Goal: Task Accomplishment & Management: Manage account settings

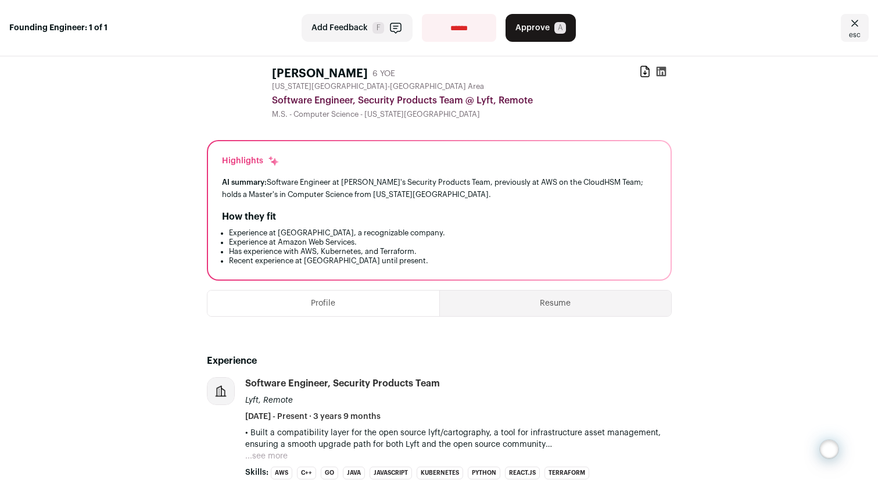
click at [848, 19] on icon "Close" at bounding box center [855, 23] width 14 height 14
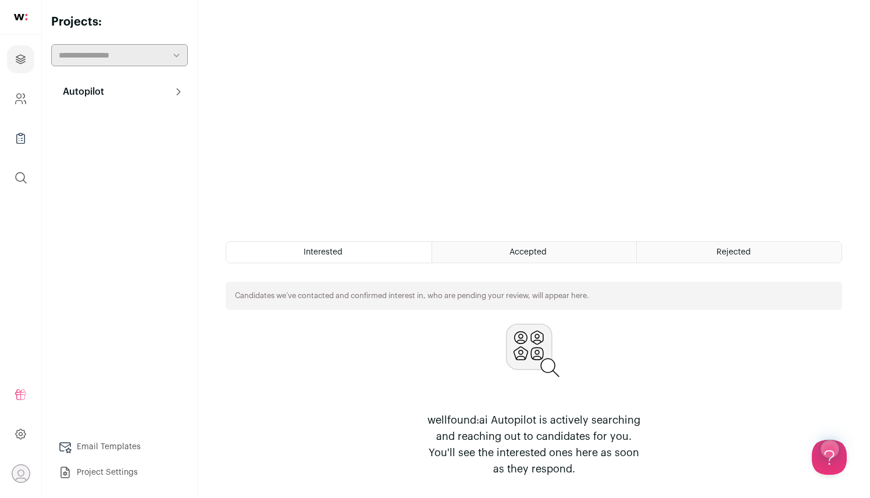
drag, startPoint x: 5, startPoint y: 106, endPoint x: 10, endPoint y: 100, distance: 8.3
click at [5, 106] on ul "Projects Company and ATS Settings Company Lists (Experimental) Global Search" at bounding box center [20, 118] width 41 height 167
click at [11, 99] on link "Company and ATS Settings" at bounding box center [20, 99] width 27 height 28
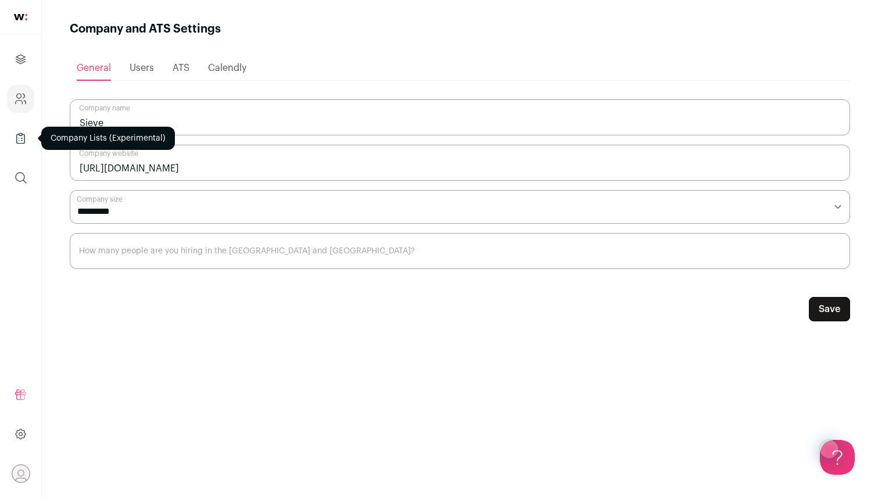
click at [24, 146] on link "Company Lists" at bounding box center [20, 138] width 27 height 28
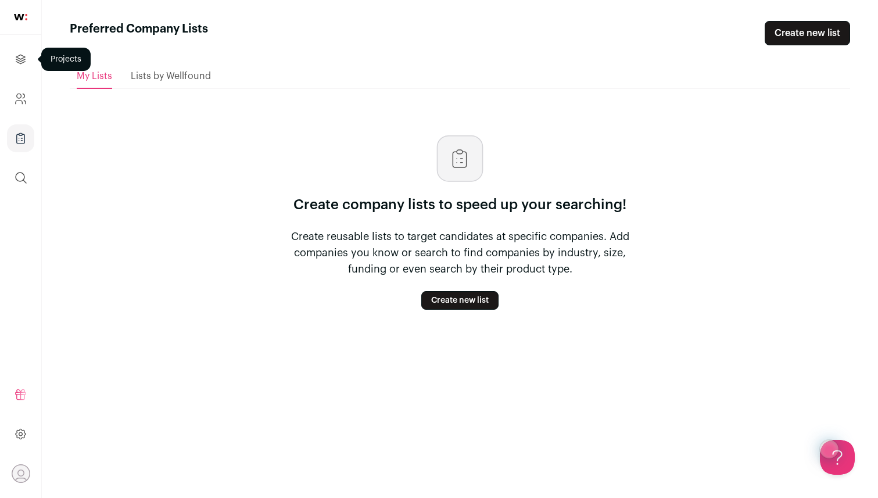
click at [20, 45] on div at bounding box center [20, 59] width 27 height 28
click at [23, 60] on icon "Projects" at bounding box center [20, 59] width 9 height 9
click at [26, 63] on icon "Projects" at bounding box center [20, 59] width 13 height 14
click at [162, 72] on span "Lists by Wellfound" at bounding box center [171, 76] width 80 height 9
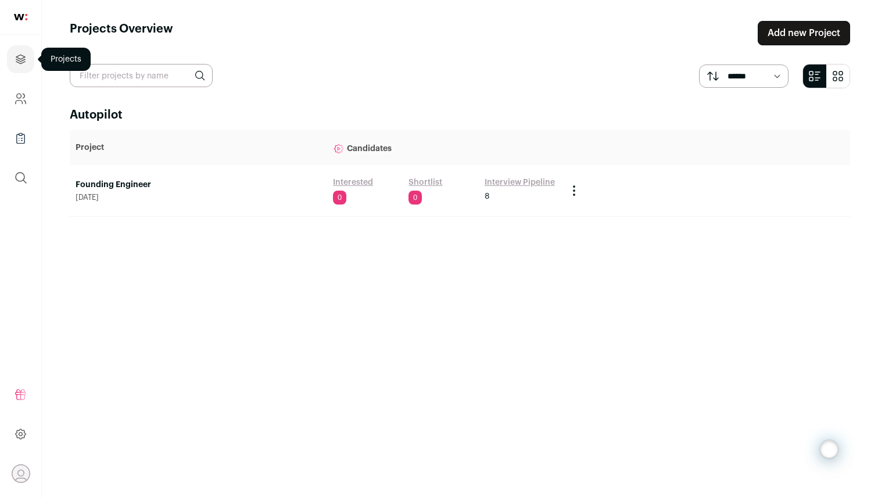
click at [17, 62] on icon "Projects" at bounding box center [20, 59] width 9 height 9
click at [513, 187] on link "Interview Pipeline" at bounding box center [520, 183] width 70 height 12
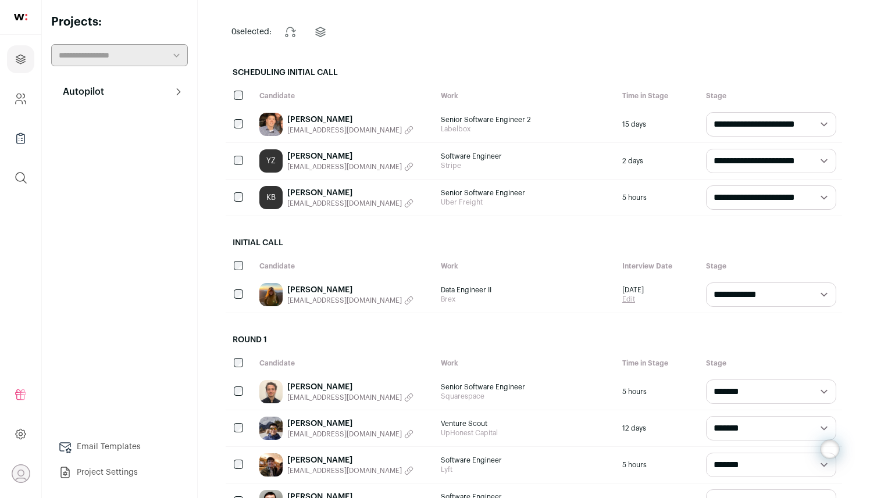
scroll to position [88, 0]
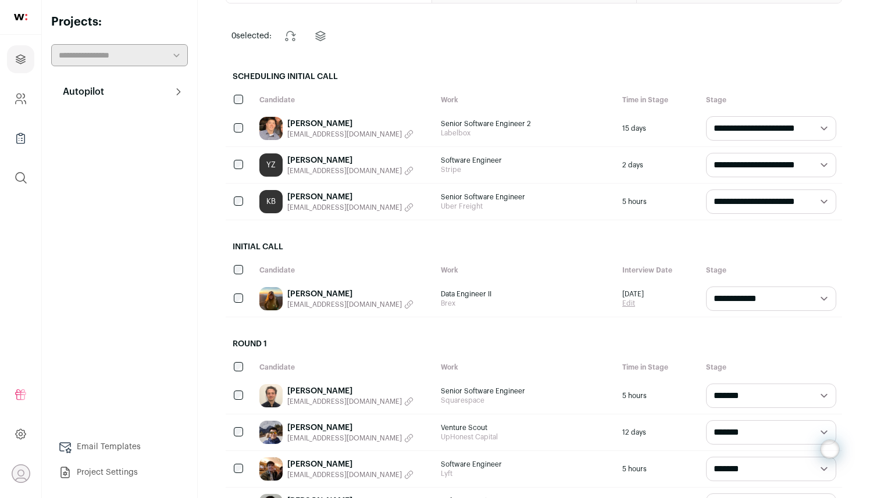
click at [329, 201] on link "[PERSON_NAME]" at bounding box center [350, 197] width 126 height 12
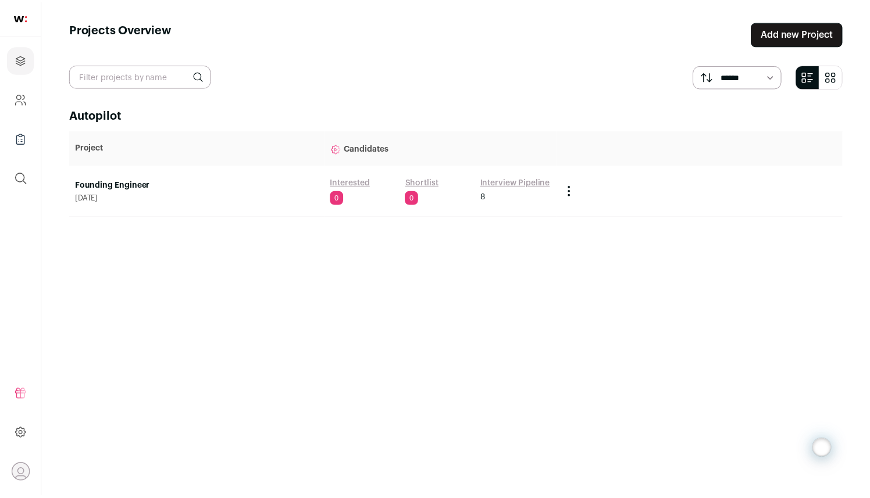
scroll to position [88, 0]
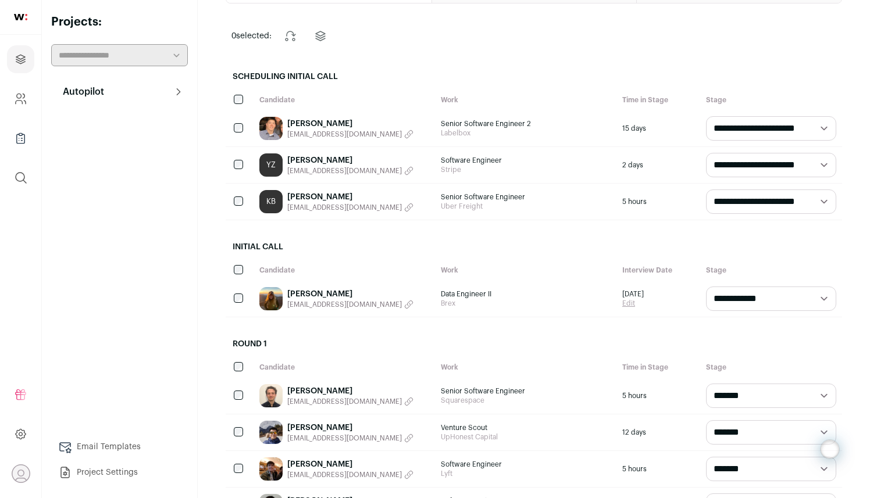
click at [292, 195] on link "[PERSON_NAME]" at bounding box center [350, 197] width 126 height 12
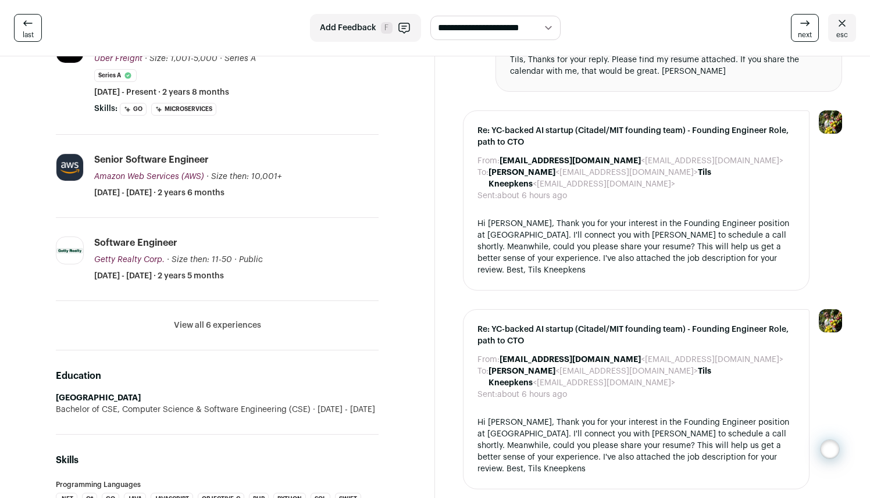
scroll to position [469, 0]
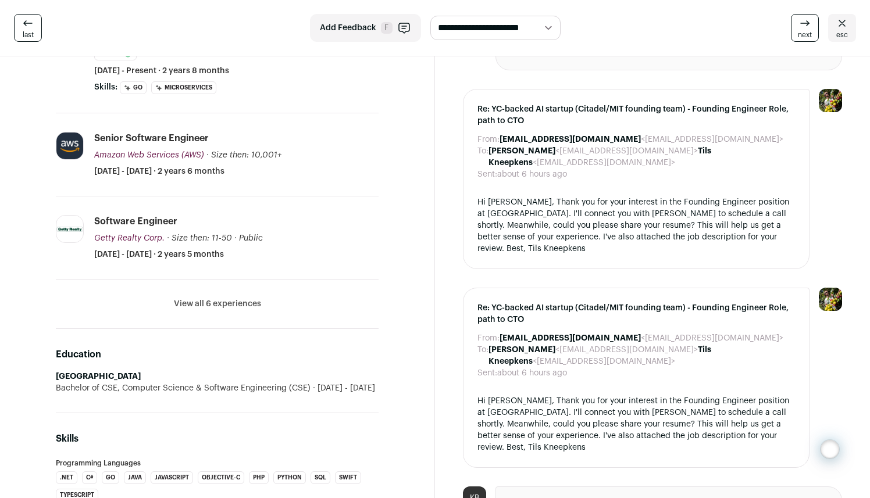
click at [192, 309] on button "View all 6 experiences" at bounding box center [217, 304] width 87 height 12
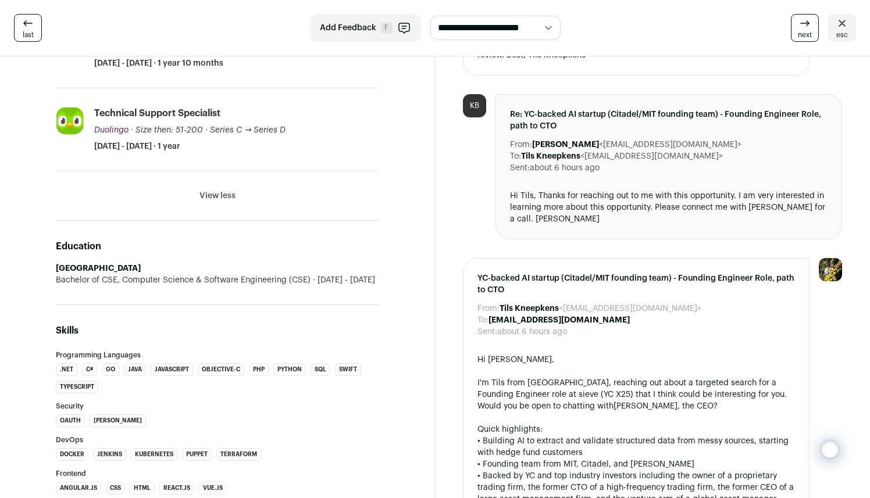
scroll to position [894, 0]
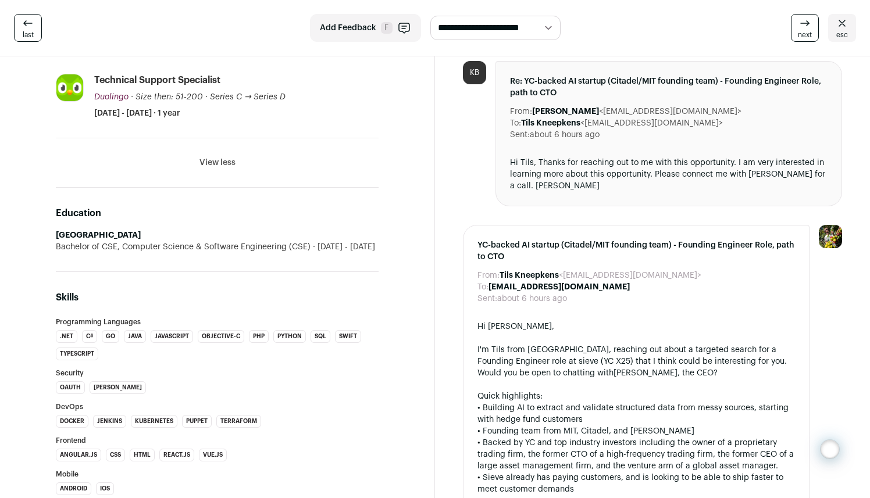
drag, startPoint x: 306, startPoint y: 244, endPoint x: 122, endPoint y: 249, distance: 184.4
click at [122, 249] on div "Bachelor of CSE, Computer Science & Software Engineering (CSE) 2010 - 2014" at bounding box center [217, 247] width 323 height 12
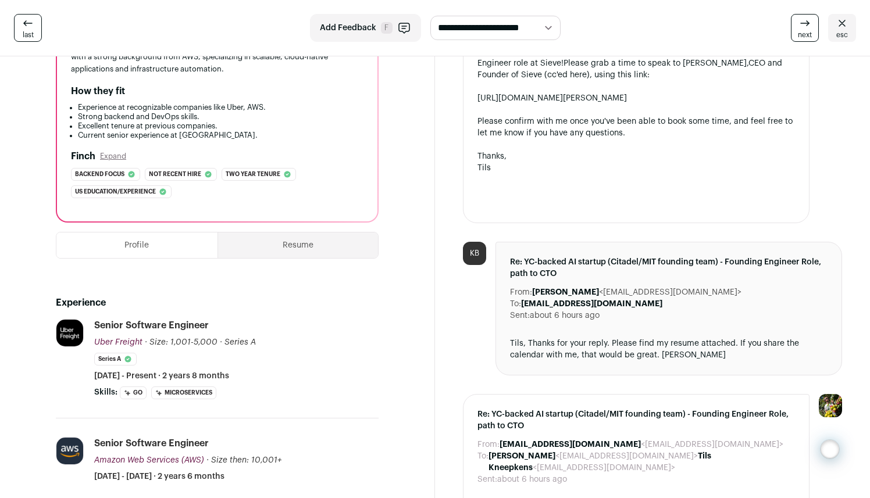
scroll to position [191, 0]
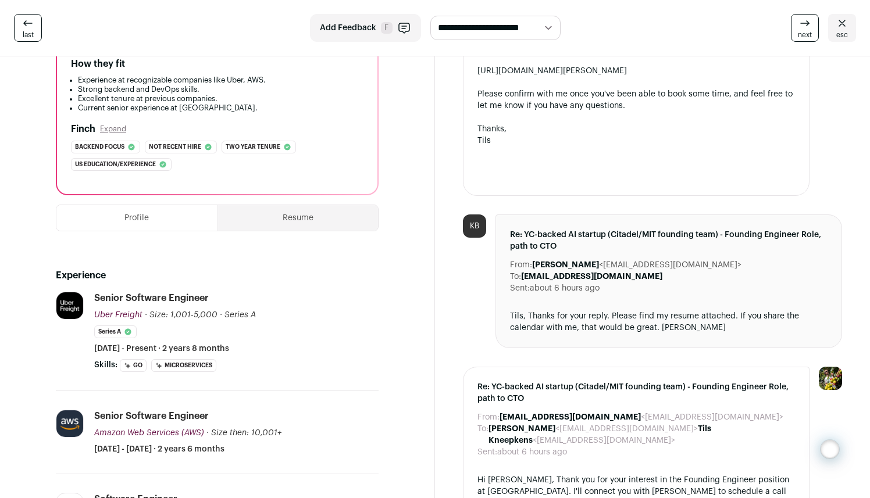
click at [284, 216] on button "Resume" at bounding box center [298, 218] width 160 height 26
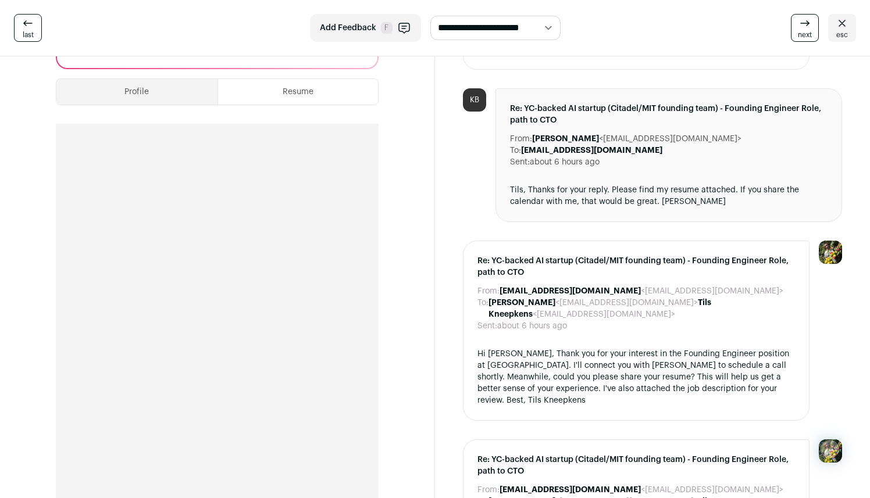
scroll to position [316, 0]
click at [126, 96] on button "Profile" at bounding box center [136, 93] width 161 height 26
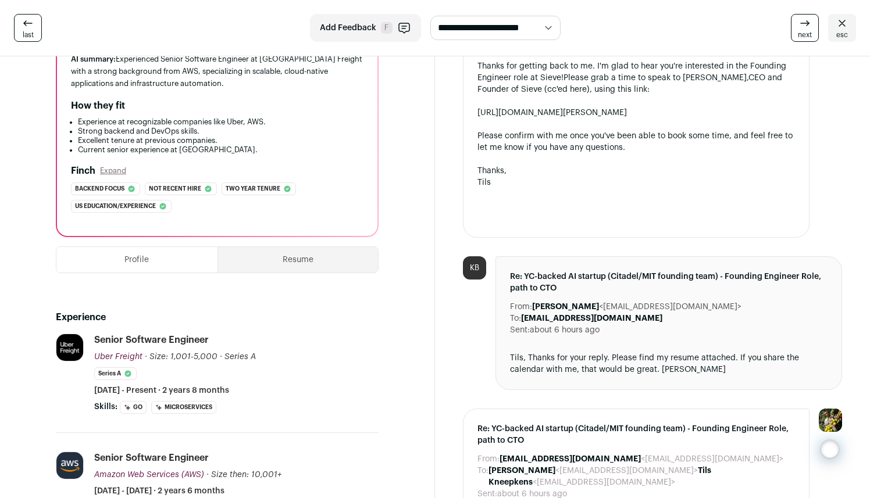
scroll to position [0, 0]
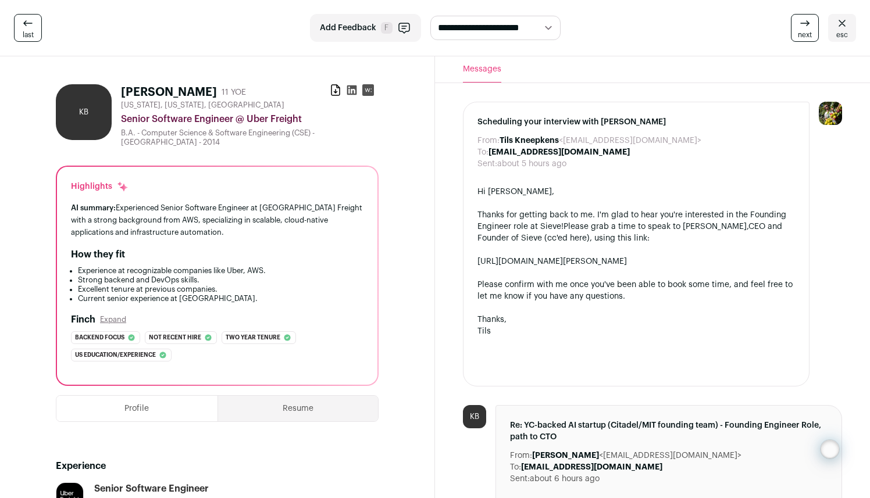
click at [367, 88] on rect at bounding box center [368, 90] width 12 height 12
click at [350, 90] on icon at bounding box center [352, 90] width 10 height 10
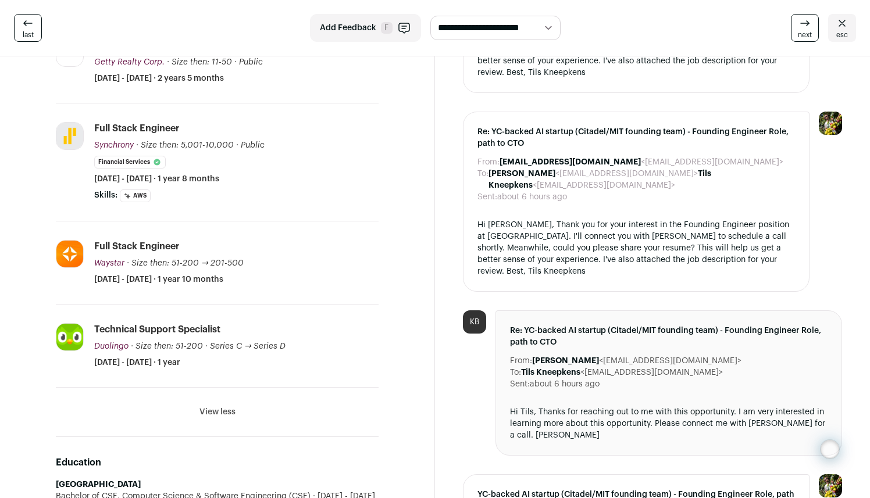
scroll to position [647, 0]
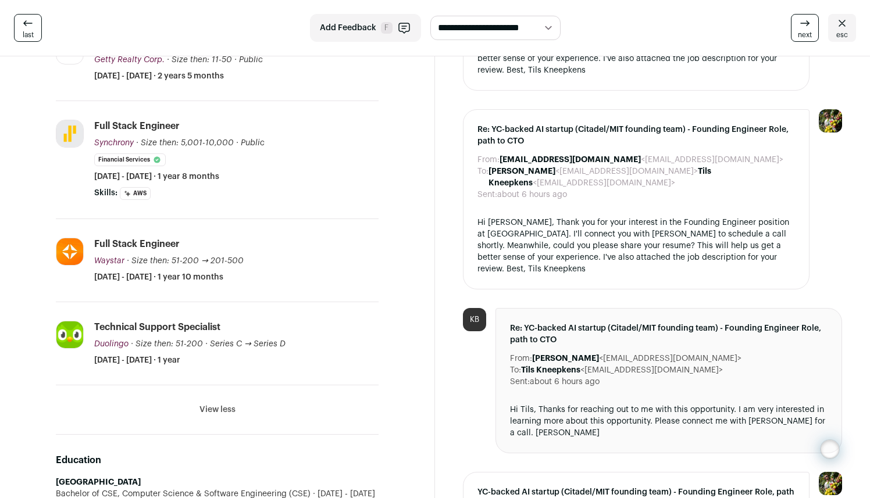
click at [218, 407] on button "View less" at bounding box center [217, 410] width 36 height 12
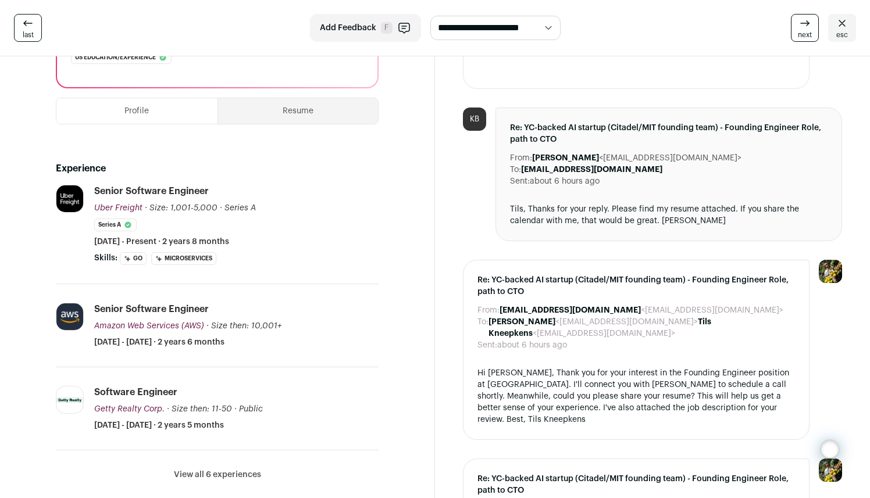
scroll to position [0, 0]
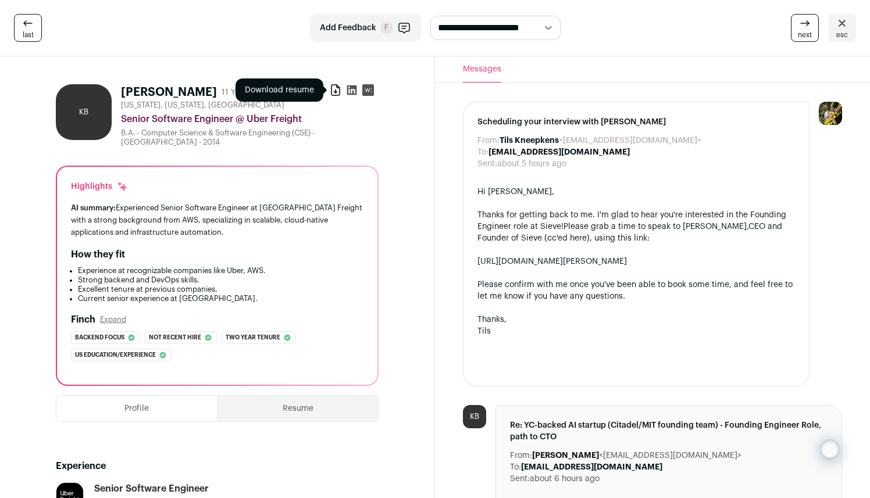
click at [334, 87] on icon at bounding box center [336, 90] width 12 height 12
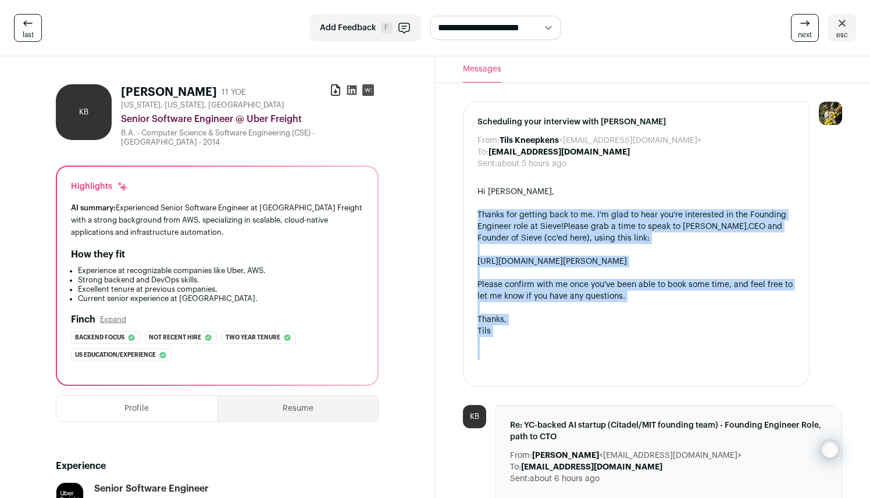
drag, startPoint x: 576, startPoint y: 350, endPoint x: 476, endPoint y: 215, distance: 168.3
click at [472, 209] on div "Scheduling your interview with Sieve From: Tils Kneepkens <tils-sieve@wellfound…" at bounding box center [636, 244] width 347 height 285
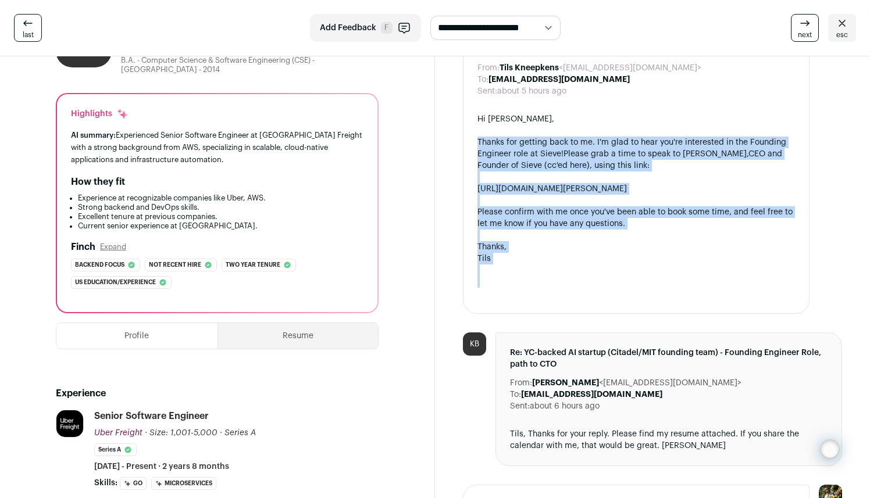
scroll to position [222, 0]
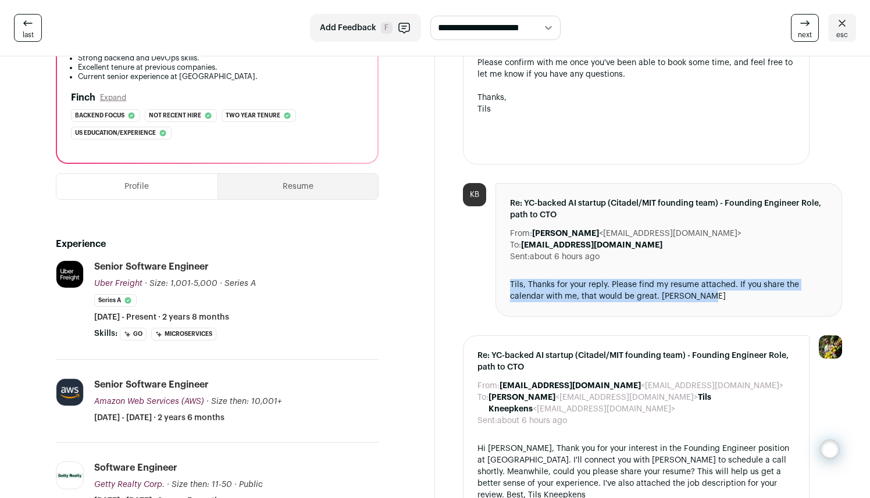
drag, startPoint x: 719, startPoint y: 295, endPoint x: 500, endPoint y: 283, distance: 219.5
click at [500, 283] on div "Re: YC-backed AI startup (Citadel/MIT founding team) - Founding Engineer Role, …" at bounding box center [668, 250] width 347 height 134
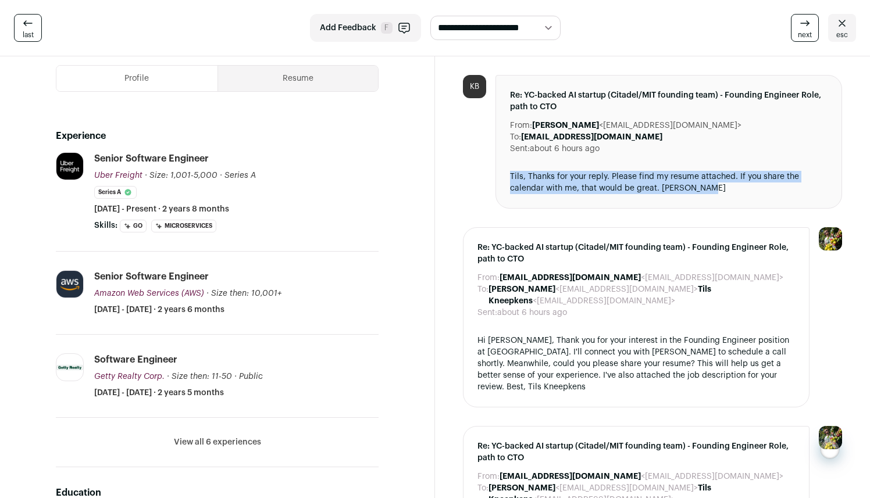
scroll to position [333, 0]
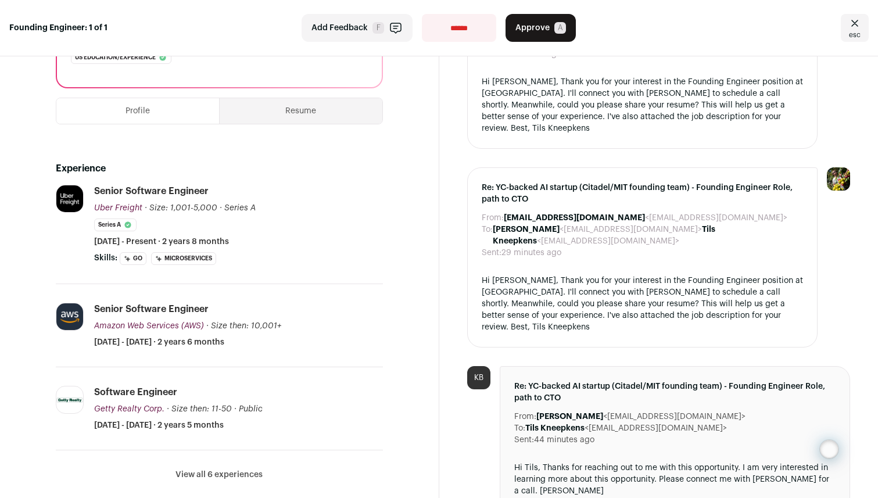
scroll to position [522, 0]
